Goal: Book appointment/travel/reservation

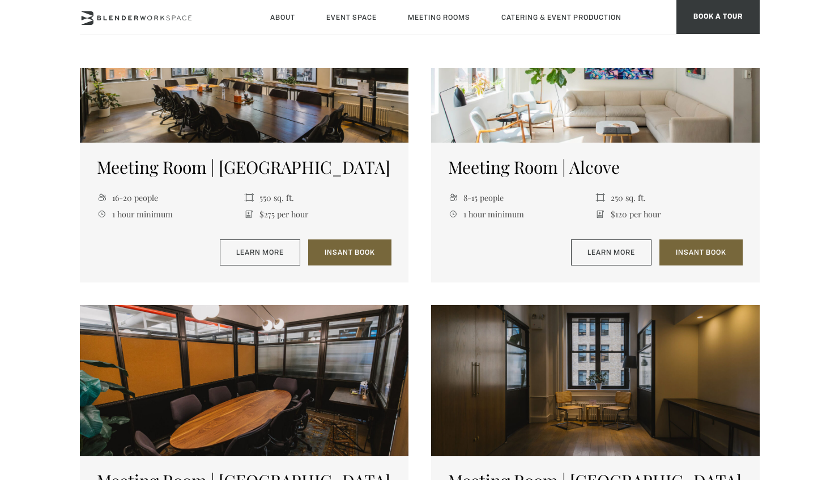
scroll to position [1113, 0]
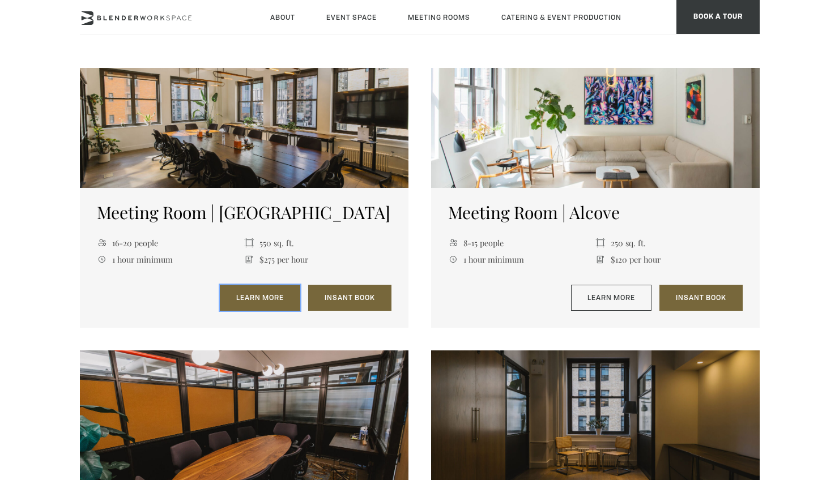
click at [255, 301] on link "Learn More" at bounding box center [260, 298] width 80 height 26
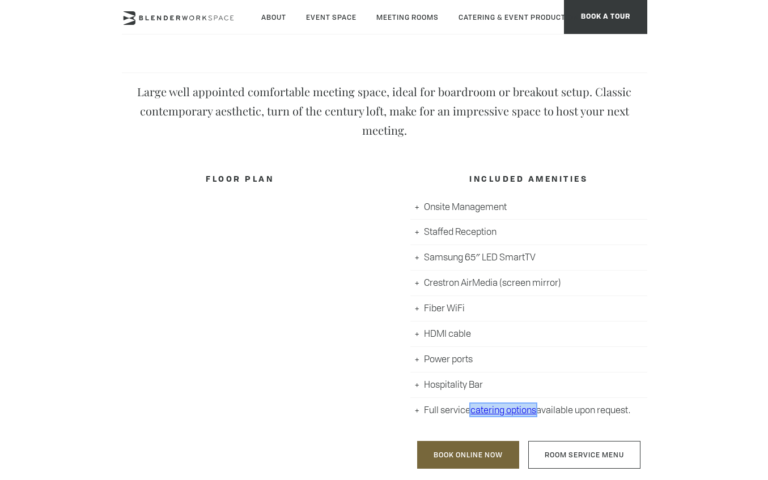
scroll to position [321, 0]
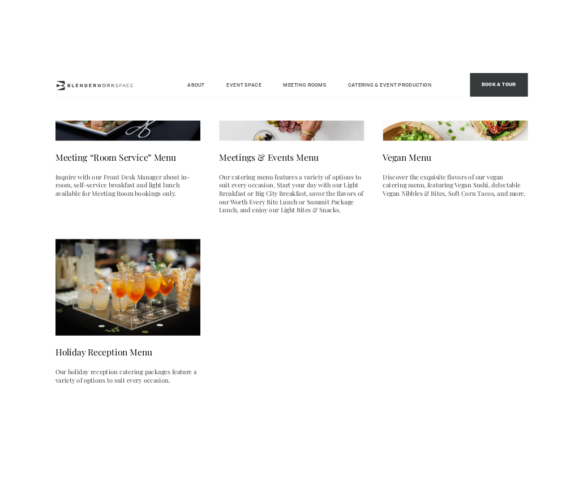
scroll to position [236, 0]
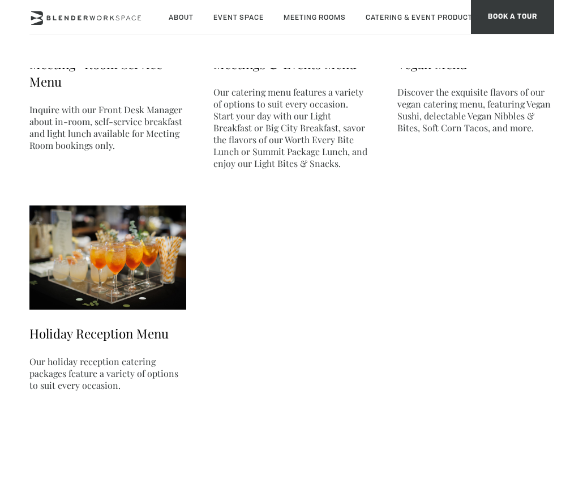
click at [276, 153] on p "Our catering menu features a variety of options to suit every occasion. Start y…" at bounding box center [292, 127] width 157 height 83
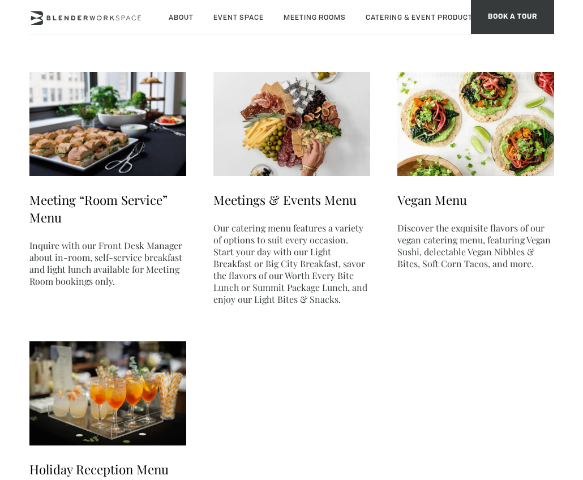
scroll to position [0, 0]
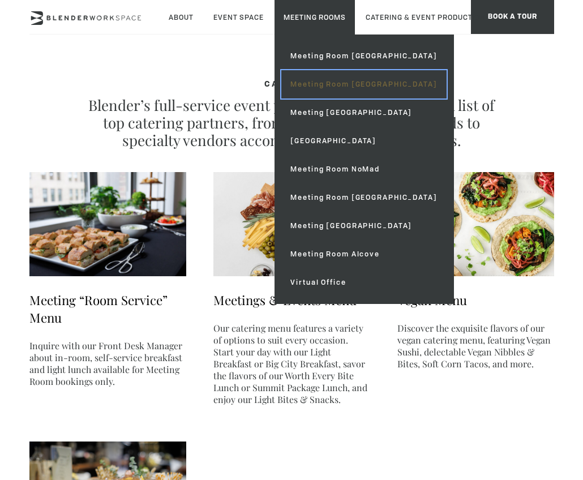
click at [344, 86] on link "Meeting Room [GEOGRAPHIC_DATA]" at bounding box center [364, 84] width 165 height 28
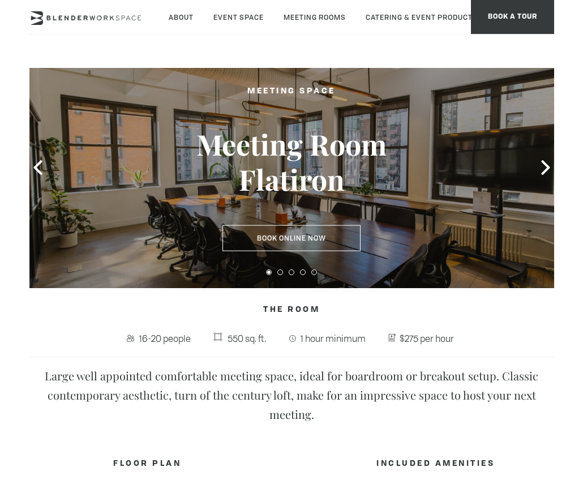
scroll to position [44, 0]
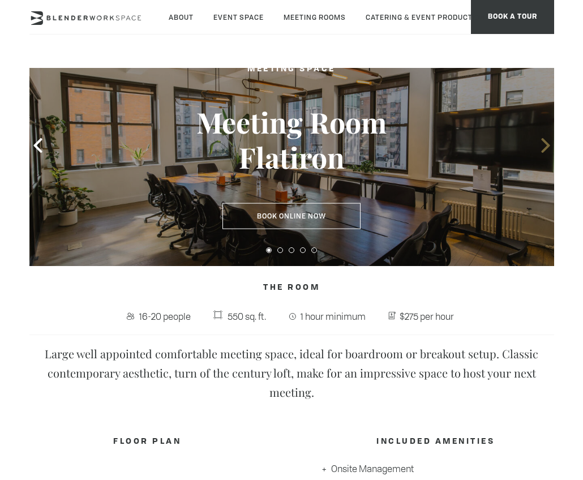
click at [545, 145] on icon at bounding box center [546, 145] width 15 height 15
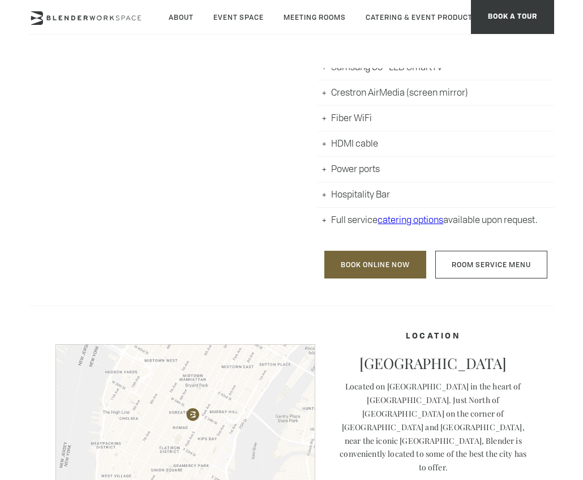
scroll to position [530, 0]
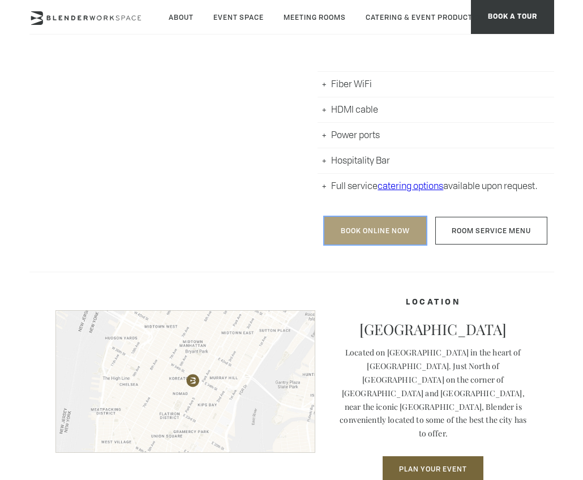
click at [370, 229] on link "Book Online Now" at bounding box center [376, 231] width 102 height 28
